Goal: Transaction & Acquisition: Subscribe to service/newsletter

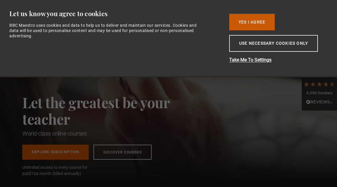
click at [253, 24] on button "Yes I Agree" at bounding box center [252, 22] width 46 height 16
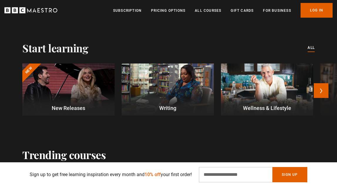
scroll to position [161, 0]
click at [321, 92] on button "Next" at bounding box center [321, 90] width 15 height 15
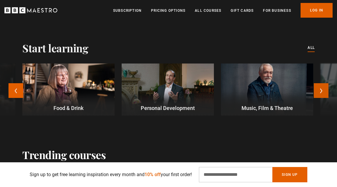
click at [321, 92] on button "Next" at bounding box center [321, 90] width 15 height 15
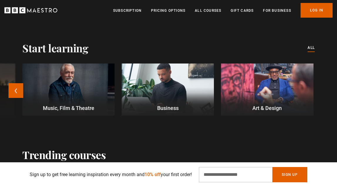
click at [321, 92] on div "New New Releases Writing Wellness & Lifestyle Food & Drink Personal Development…" at bounding box center [168, 92] width 337 height 59
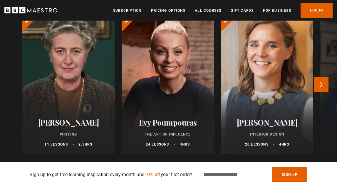
scroll to position [318, 0]
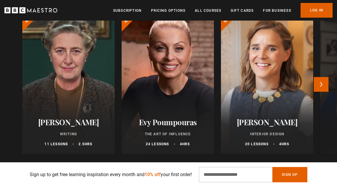
click at [175, 82] on div at bounding box center [167, 83] width 101 height 155
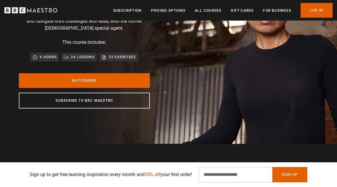
scroll to position [84, 0]
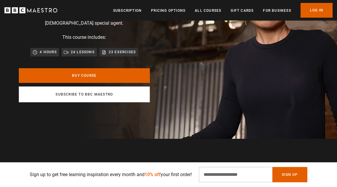
click at [108, 94] on link "Subscribe to BBC Maestro" at bounding box center [84, 94] width 131 height 16
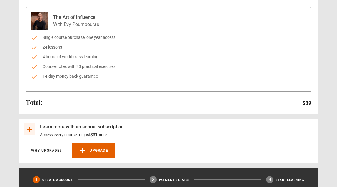
scroll to position [63, 0]
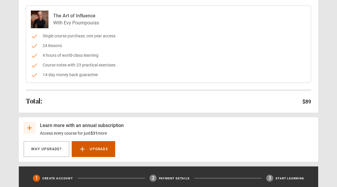
click at [103, 147] on link "Upgrade" at bounding box center [93, 149] width 43 height 16
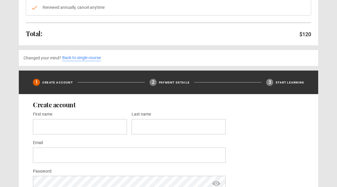
scroll to position [131, 0]
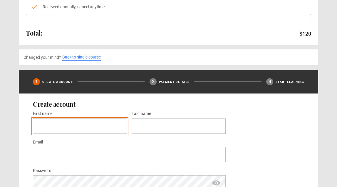
click at [121, 127] on input "First name *" at bounding box center [80, 125] width 94 height 15
type input "*****"
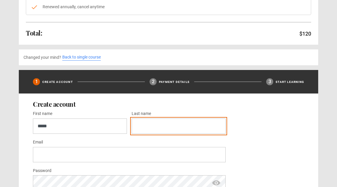
type input "******"
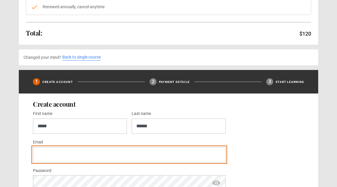
type input "**********"
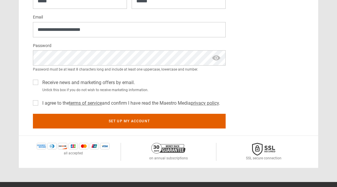
scroll to position [260, 0]
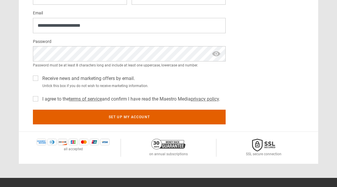
click at [40, 98] on label "I agree to the terms of service and confirm I have read the Maestro Media priva…" at bounding box center [130, 98] width 180 height 7
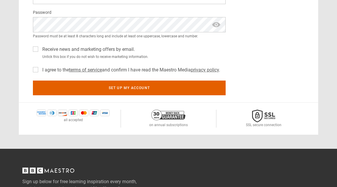
scroll to position [289, 0]
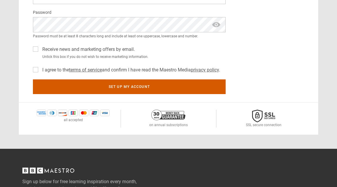
click at [136, 85] on button "Set up my account" at bounding box center [129, 86] width 193 height 15
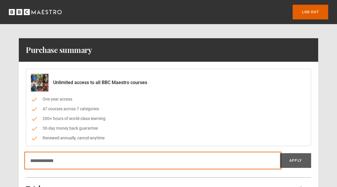
click at [129, 160] on input "Discount code" at bounding box center [153, 160] width 254 height 15
type input "*"
type input "*******"
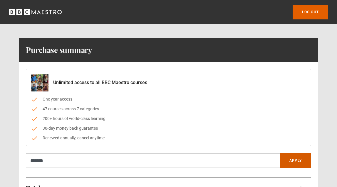
click at [303, 162] on button "Apply" at bounding box center [295, 160] width 31 height 15
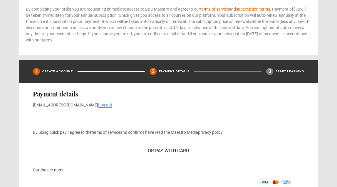
scroll to position [212, 0]
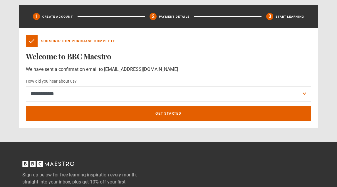
scroll to position [189, 0]
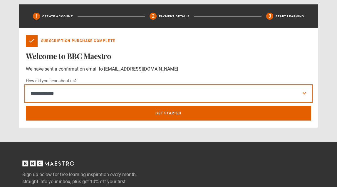
select select "******"
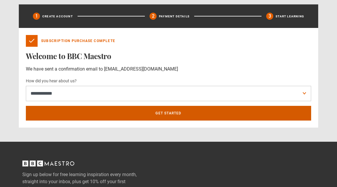
click at [255, 114] on link "Get Started" at bounding box center [168, 113] width 285 height 15
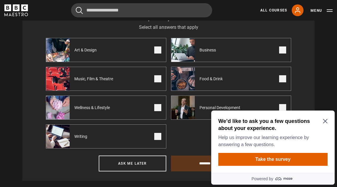
scroll to position [241, 0]
click at [283, 48] on span at bounding box center [282, 49] width 7 height 7
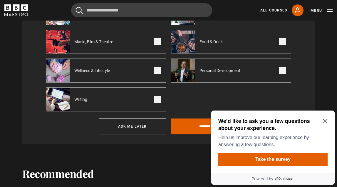
scroll to position [279, 0]
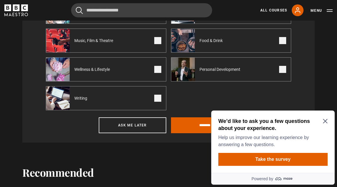
click at [285, 68] on span at bounding box center [282, 69] width 7 height 7
click at [161, 101] on span at bounding box center [157, 98] width 7 height 7
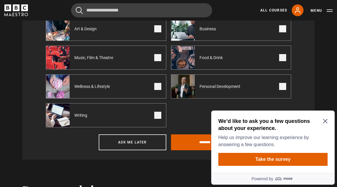
scroll to position [262, 0]
click at [157, 87] on span at bounding box center [157, 86] width 7 height 7
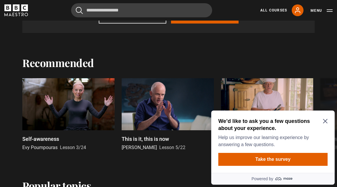
scroll to position [392, 0]
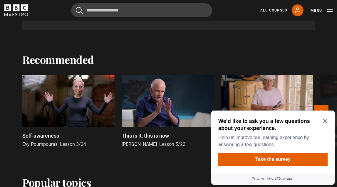
click at [76, 106] on div at bounding box center [68, 101] width 92 height 52
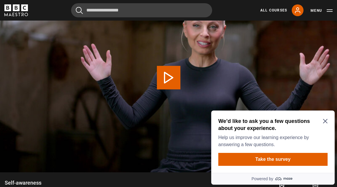
click at [325, 120] on icon "Close Maze Prompt" at bounding box center [325, 121] width 5 height 5
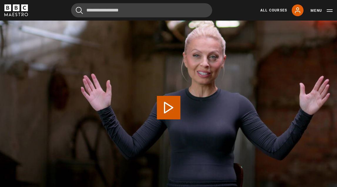
scroll to position [255, 0]
click at [168, 108] on button "Play Lesson Self-awareness" at bounding box center [168, 107] width 23 height 23
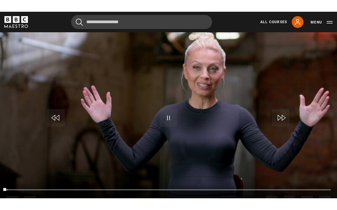
scroll to position [268, 0]
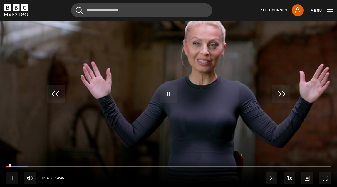
click at [326, 179] on span "Video Player" at bounding box center [325, 178] width 12 height 12
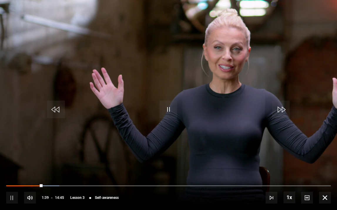
click at [318, 30] on video "Video Player" at bounding box center [168, 105] width 337 height 210
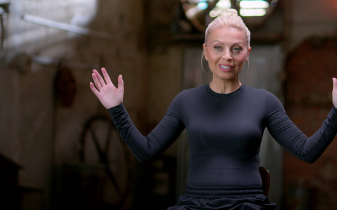
click at [219, 24] on video "Video Player" at bounding box center [168, 105] width 337 height 210
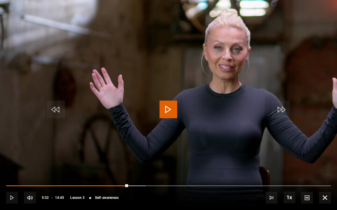
click at [171, 108] on span "Video Player" at bounding box center [168, 110] width 18 height 18
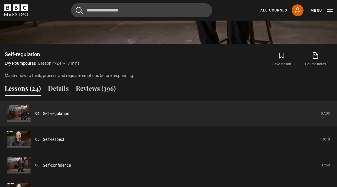
scroll to position [421, 0]
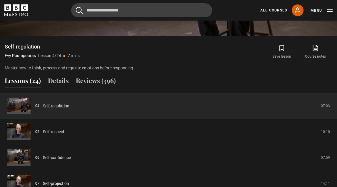
click at [62, 105] on link "Self-regulation" at bounding box center [56, 106] width 26 height 6
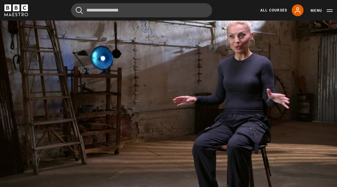
scroll to position [265, 0]
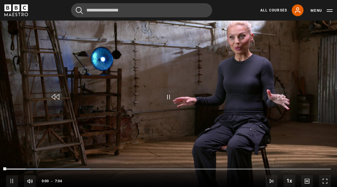
click at [168, 95] on span "Video Player" at bounding box center [168, 97] width 18 height 18
click at [168, 98] on div "Video Player is loading." at bounding box center [168, 98] width 29 height 29
click at [168, 97] on div "Video Player is loading." at bounding box center [168, 98] width 29 height 29
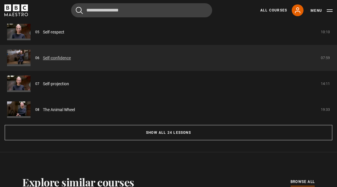
scroll to position [522, 0]
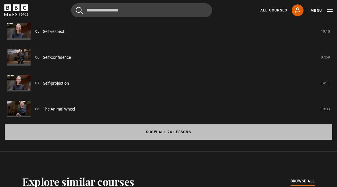
click at [147, 132] on button "Show all 24 lessons" at bounding box center [169, 131] width 328 height 15
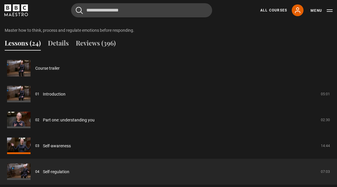
scroll to position [459, 0]
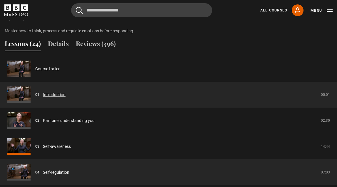
click at [61, 93] on link "Introduction" at bounding box center [54, 95] width 23 height 6
click at [43, 95] on link "Introduction" at bounding box center [54, 95] width 23 height 6
click at [50, 95] on link "Introduction" at bounding box center [54, 95] width 23 height 6
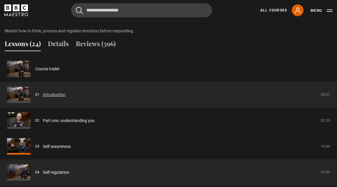
click at [50, 95] on link "Introduction" at bounding box center [54, 95] width 23 height 6
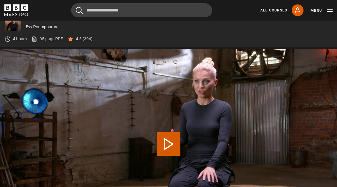
click at [169, 143] on button "Play Lesson Introduction" at bounding box center [168, 143] width 23 height 23
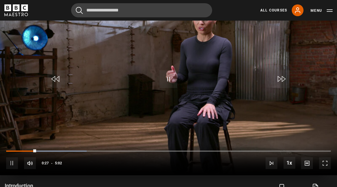
scroll to position [280, 0]
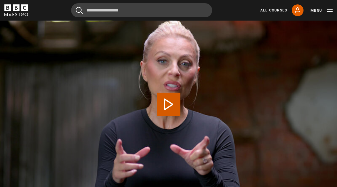
scroll to position [263, 0]
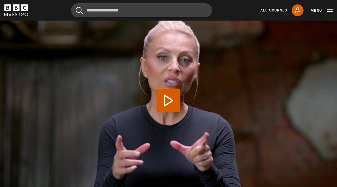
click at [168, 103] on button "Play Lesson Part one: understanding you" at bounding box center [168, 100] width 23 height 23
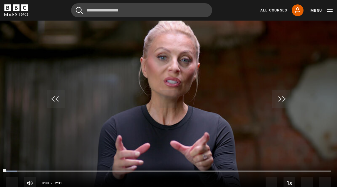
scroll to position [268, 0]
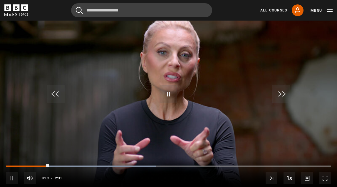
click at [324, 175] on span "Video Player" at bounding box center [325, 178] width 12 height 12
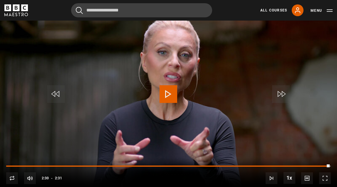
click at [166, 95] on span "Video Player" at bounding box center [168, 94] width 18 height 18
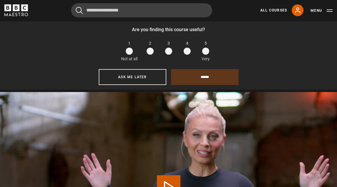
scroll to position [247, 0]
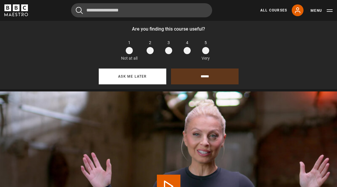
click at [152, 74] on button "Ask me later" at bounding box center [133, 76] width 68 height 16
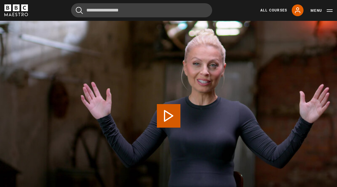
click at [173, 116] on button "Play Lesson Self-awareness" at bounding box center [168, 115] width 23 height 23
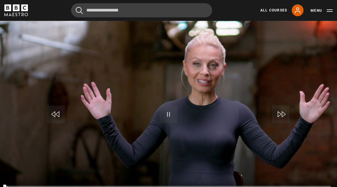
scroll to position [268, 0]
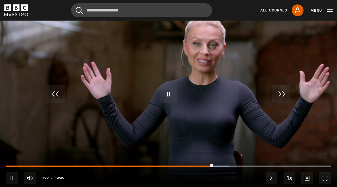
click at [194, 163] on div "10s Skip Back 10 seconds Pause 10s Skip Forward 10 seconds Loaded : 68.97% 08:3…" at bounding box center [168, 174] width 337 height 33
click at [57, 95] on span "Video Player" at bounding box center [56, 94] width 18 height 18
click at [15, 177] on span "Video Player" at bounding box center [12, 178] width 12 height 12
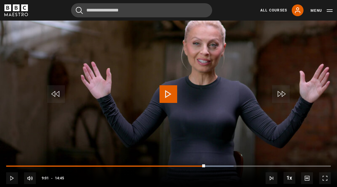
click at [170, 88] on span "Video Player" at bounding box center [168, 94] width 18 height 18
click at [168, 95] on span "Video Player" at bounding box center [168, 94] width 18 height 18
click at [164, 95] on span "Video Player" at bounding box center [168, 94] width 18 height 18
click at [58, 96] on span "Video Player" at bounding box center [56, 94] width 18 height 18
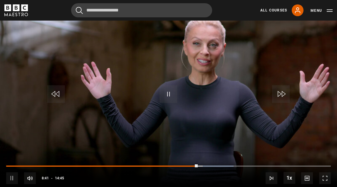
click at [58, 96] on span "Video Player" at bounding box center [56, 94] width 18 height 18
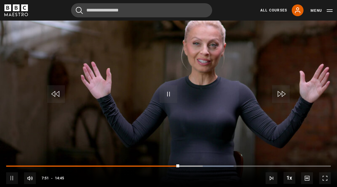
click at [58, 96] on span "Video Player" at bounding box center [56, 94] width 18 height 18
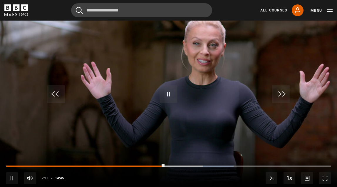
click at [58, 96] on span "Video Player" at bounding box center [56, 94] width 18 height 18
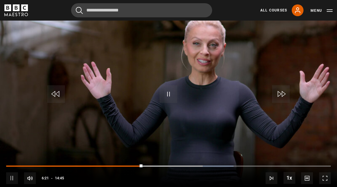
click at [58, 96] on span "Video Player" at bounding box center [56, 94] width 18 height 18
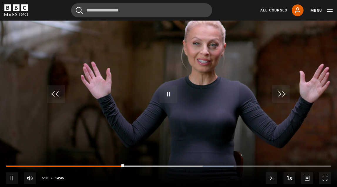
click at [58, 96] on span "Video Player" at bounding box center [56, 94] width 18 height 18
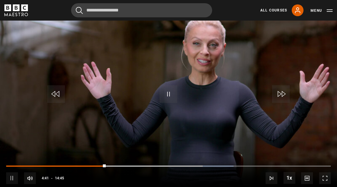
click at [58, 96] on span "Video Player" at bounding box center [56, 94] width 18 height 18
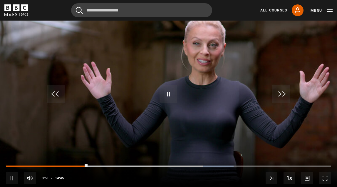
click at [58, 96] on span "Video Player" at bounding box center [56, 94] width 18 height 18
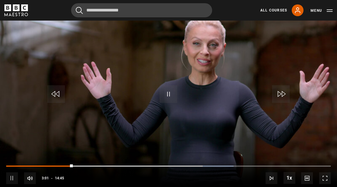
click at [58, 96] on span "Video Player" at bounding box center [56, 94] width 18 height 18
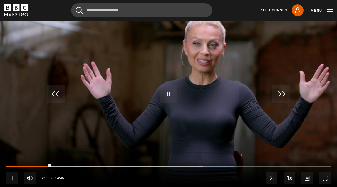
click at [58, 96] on span "Video Player" at bounding box center [56, 94] width 18 height 18
click at [57, 96] on span "Video Player" at bounding box center [56, 94] width 18 height 18
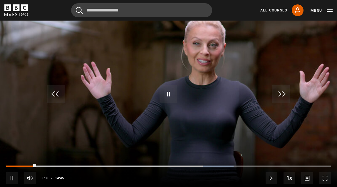
click at [57, 96] on span "Video Player" at bounding box center [56, 94] width 18 height 18
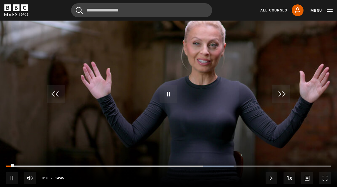
click at [57, 96] on span "Video Player" at bounding box center [56, 94] width 18 height 18
click at [170, 92] on span "Video Player" at bounding box center [168, 94] width 18 height 18
click at [168, 93] on div "Video Player is loading." at bounding box center [168, 95] width 29 height 29
click at [167, 95] on div "Video Player is loading." at bounding box center [168, 95] width 29 height 29
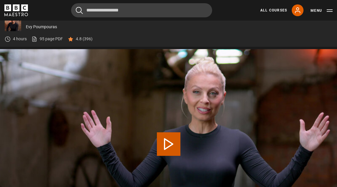
click at [171, 143] on button "Play Lesson Self-awareness" at bounding box center [168, 143] width 23 height 23
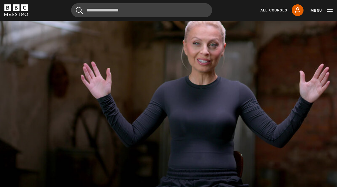
scroll to position [267, 0]
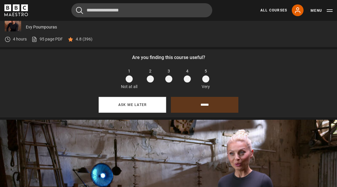
click at [126, 105] on button "Ask me later" at bounding box center [133, 105] width 68 height 16
